Goal: Task Accomplishment & Management: Use online tool/utility

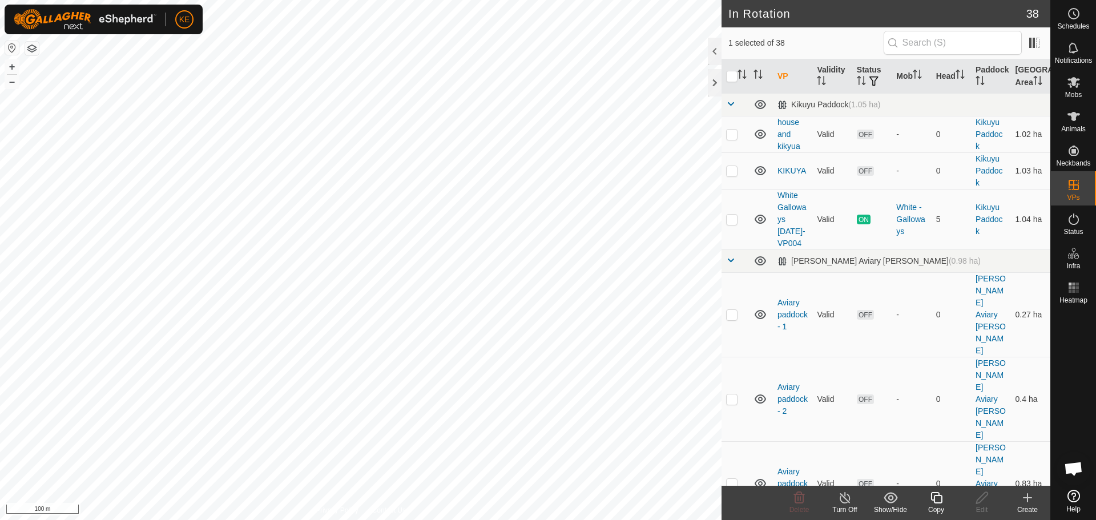
click at [935, 501] on icon at bounding box center [936, 498] width 14 height 14
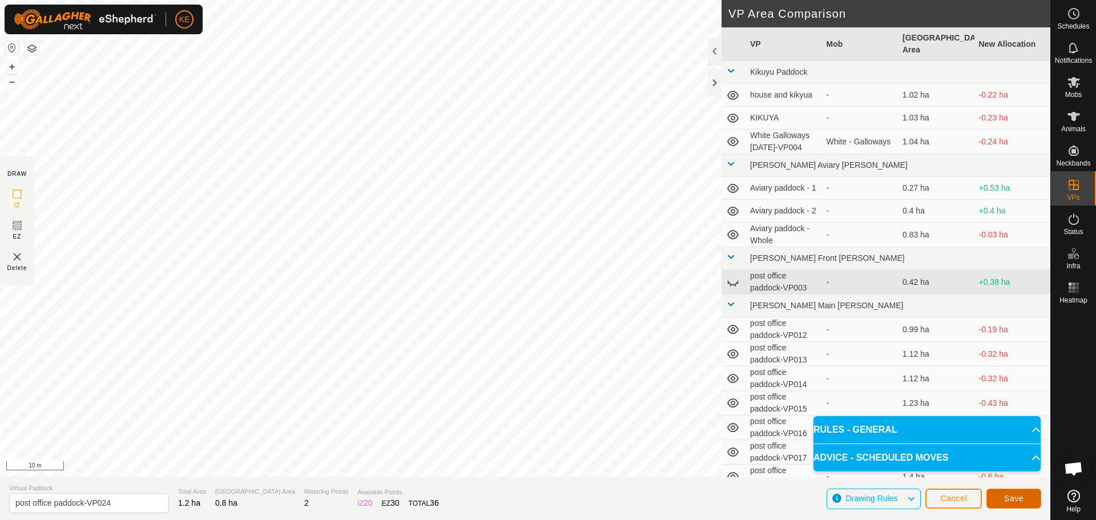
click at [1015, 499] on span "Save" at bounding box center [1013, 498] width 19 height 9
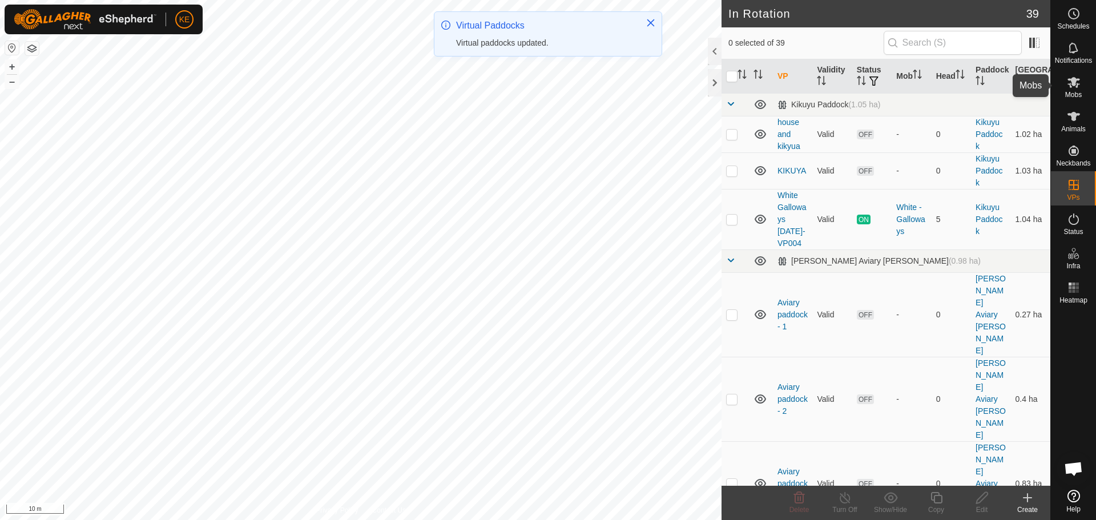
click at [1080, 85] on icon at bounding box center [1074, 82] width 14 height 14
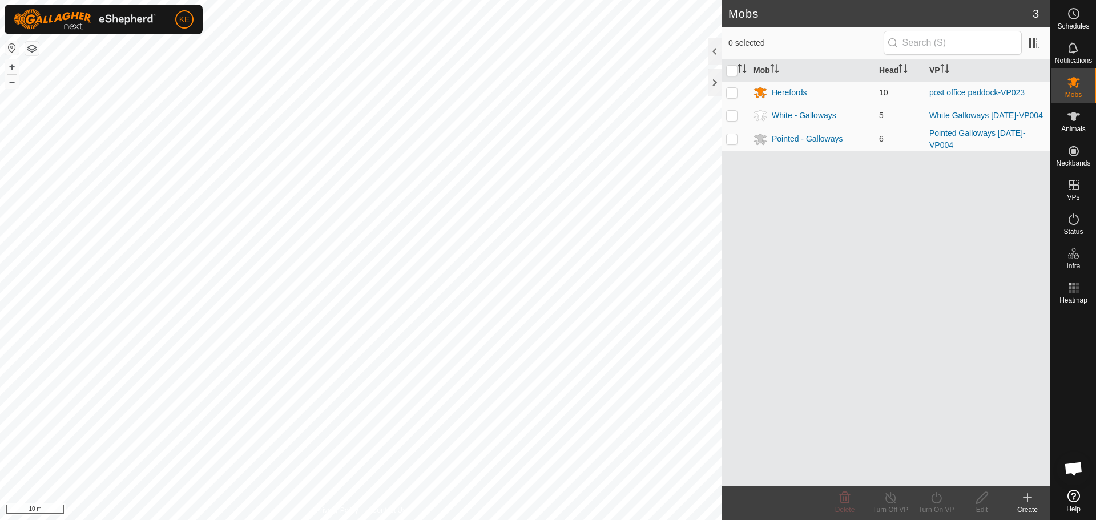
click at [735, 92] on p-checkbox at bounding box center [731, 92] width 11 height 9
checkbox input "true"
click at [936, 501] on icon at bounding box center [936, 498] width 14 height 14
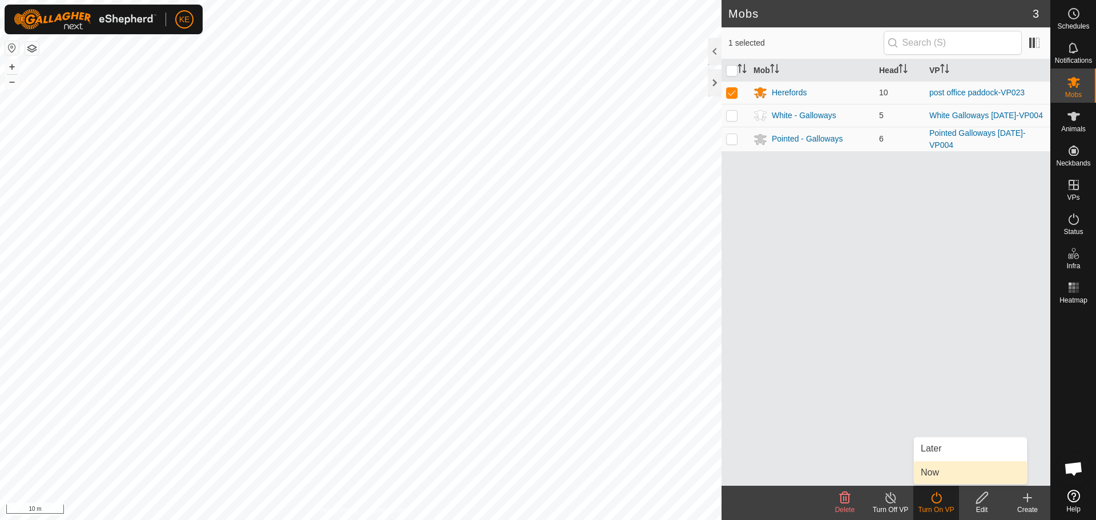
click at [950, 471] on link "Now" at bounding box center [970, 472] width 113 height 23
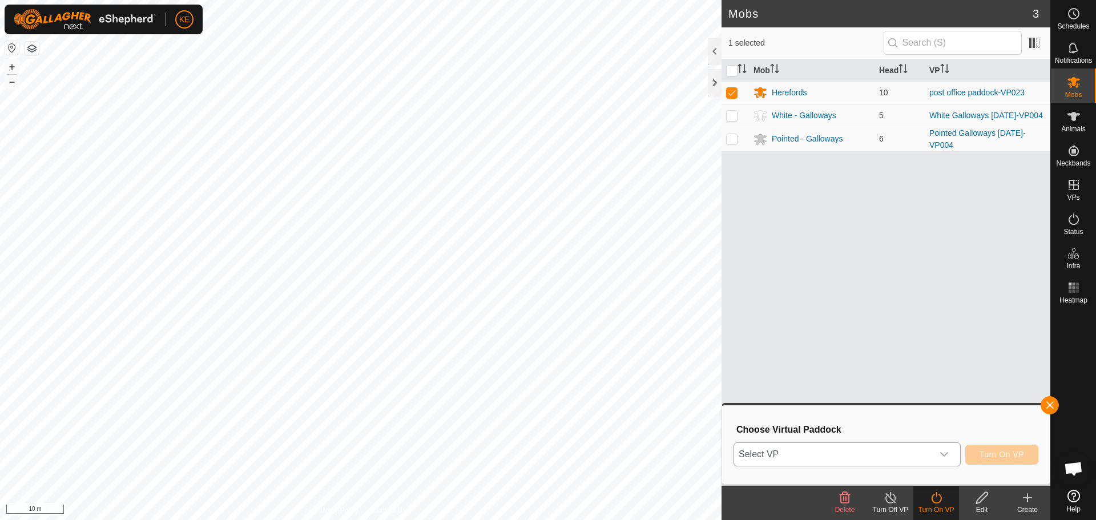
click at [906, 454] on span "Select VP" at bounding box center [833, 454] width 199 height 23
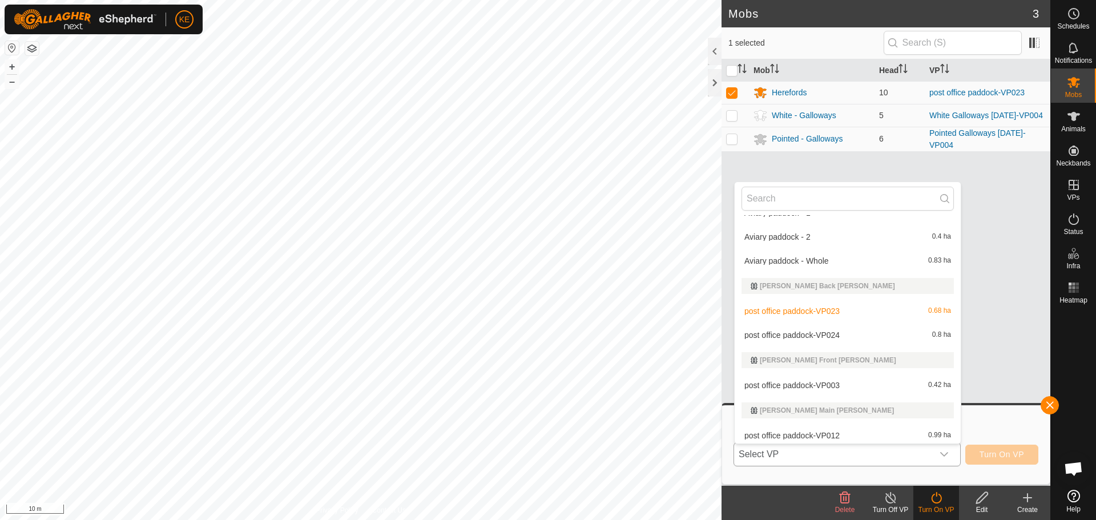
scroll to position [145, 0]
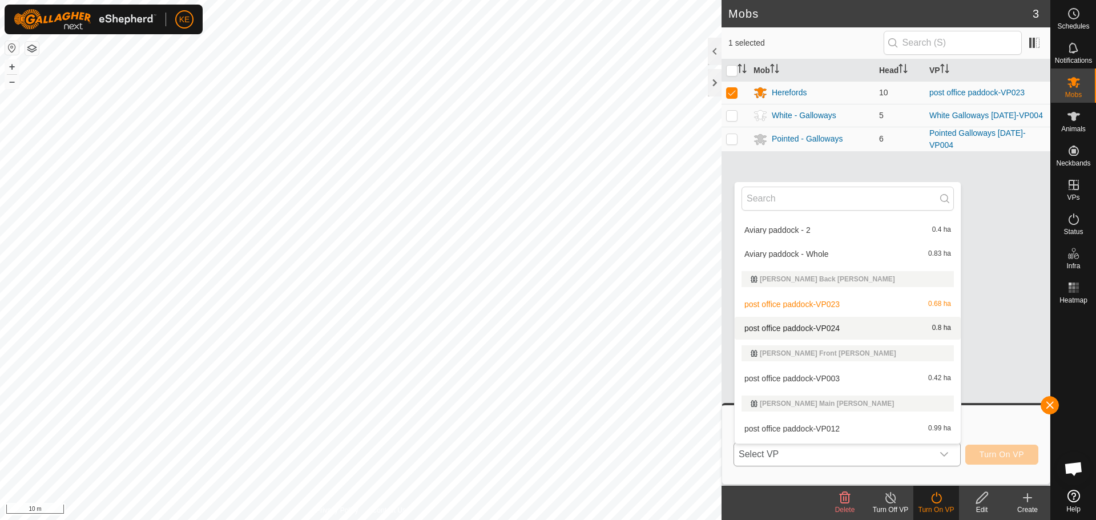
click at [826, 324] on li "post office paddock-VP024 0.8 ha" at bounding box center [848, 328] width 226 height 23
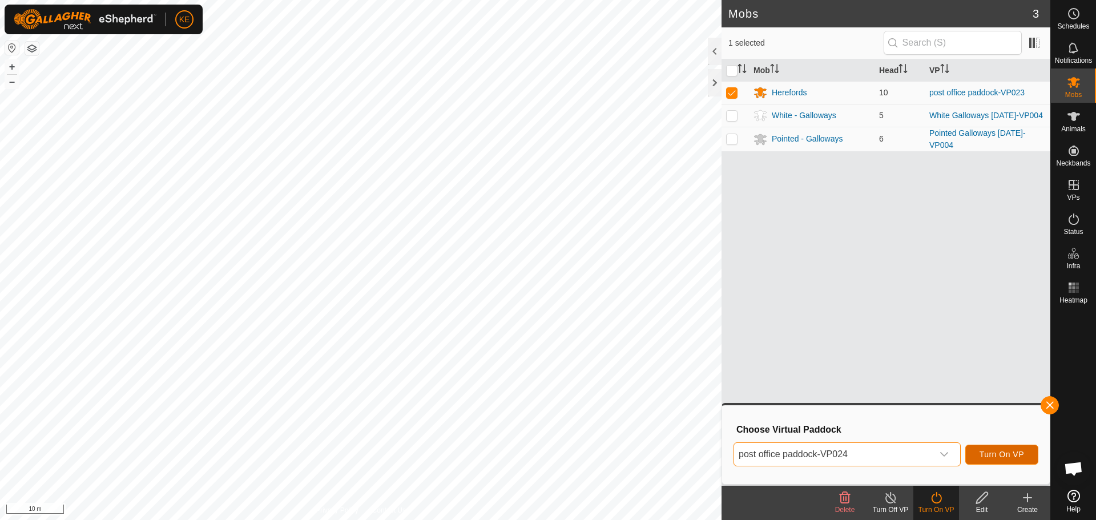
click at [1002, 457] on span "Turn On VP" at bounding box center [1001, 454] width 45 height 9
